Goal: Find specific page/section: Find specific page/section

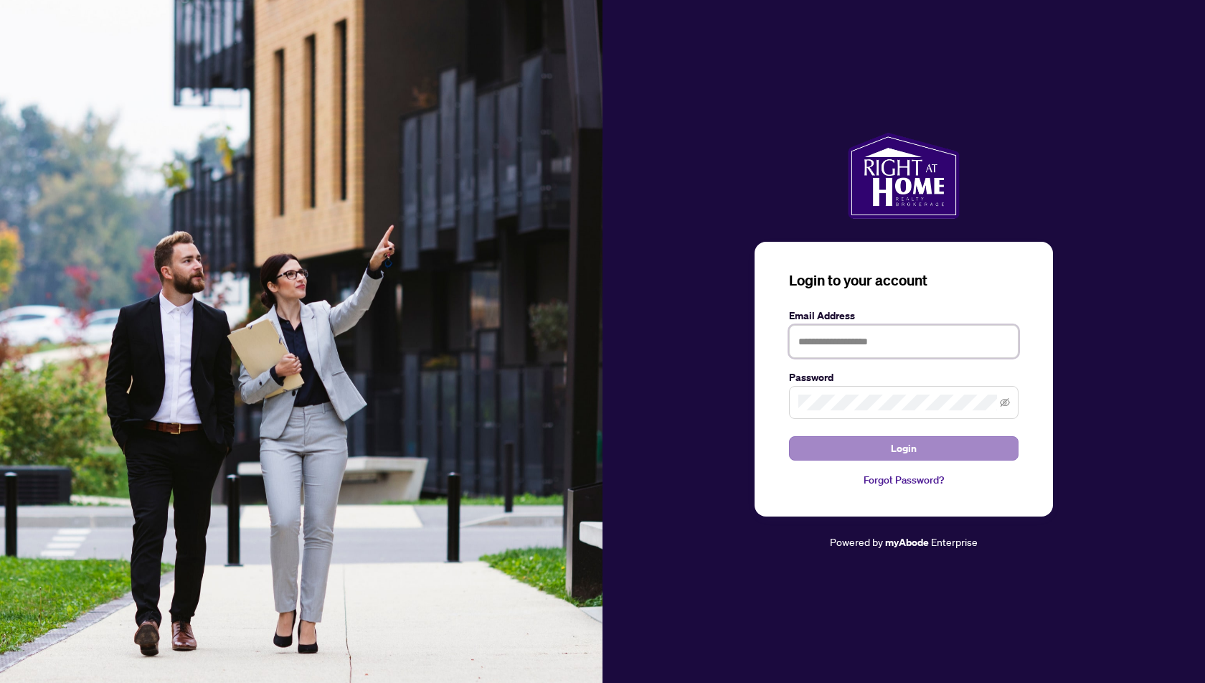
type input "**********"
click at [898, 457] on span "Login" at bounding box center [904, 448] width 26 height 23
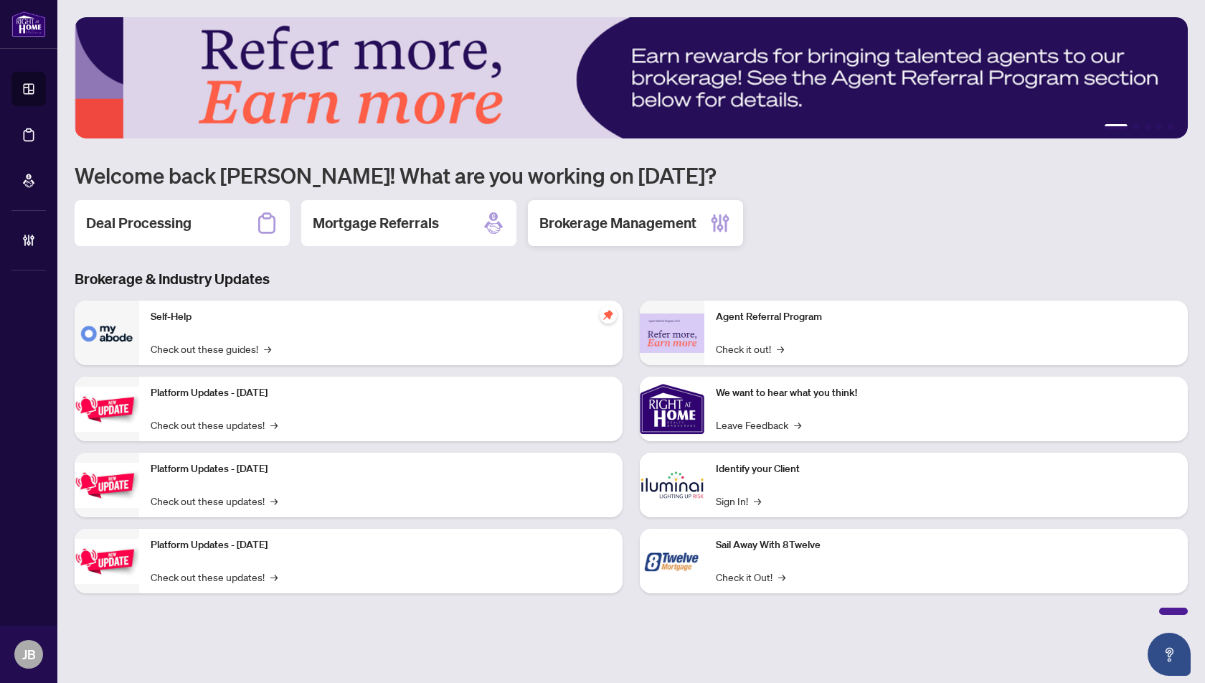
click at [619, 220] on h2 "Brokerage Management" at bounding box center [617, 223] width 157 height 20
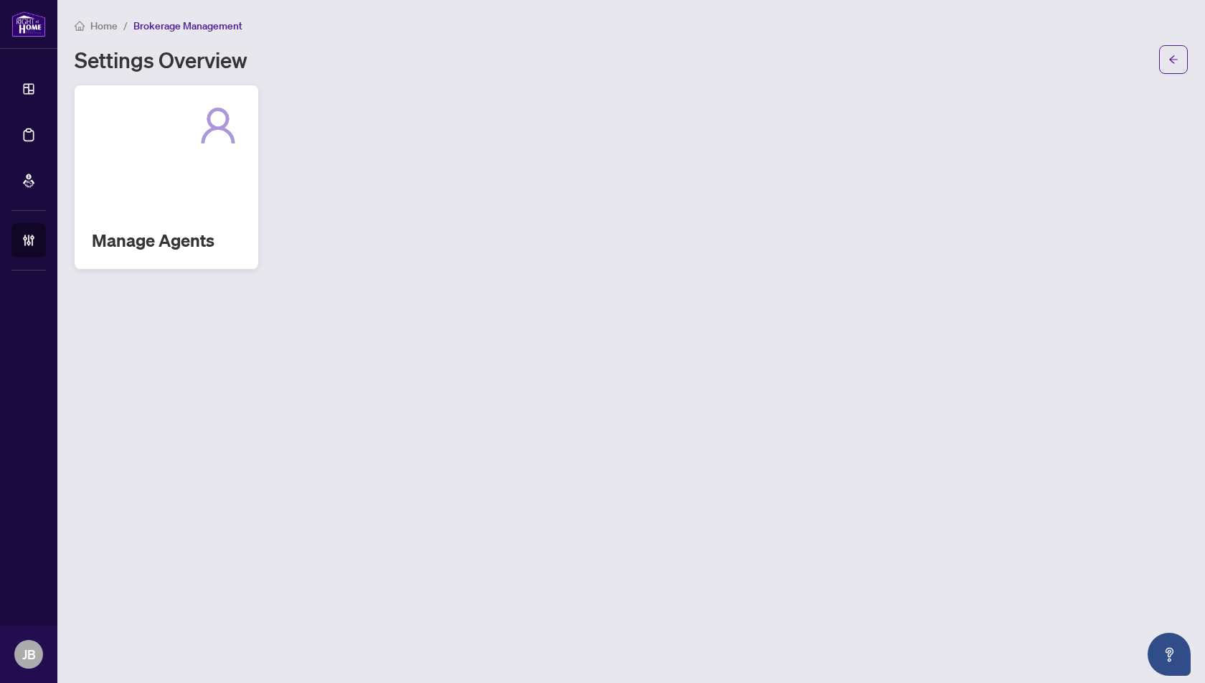
click at [194, 140] on div at bounding box center [166, 126] width 149 height 46
